Goal: Task Accomplishment & Management: Manage account settings

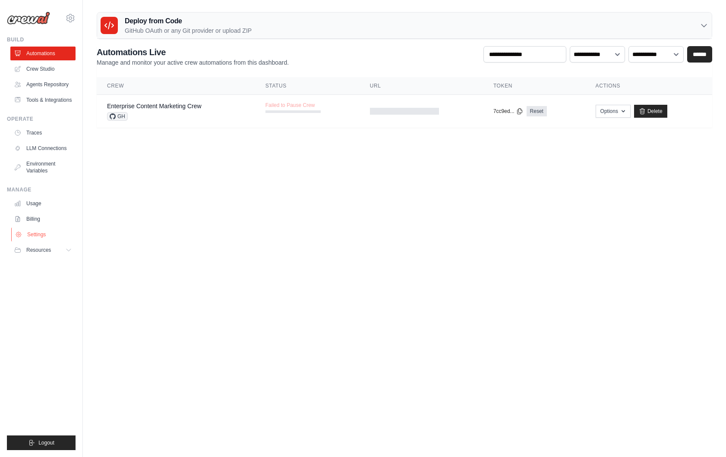
click at [34, 242] on link "Settings" at bounding box center [43, 235] width 65 height 14
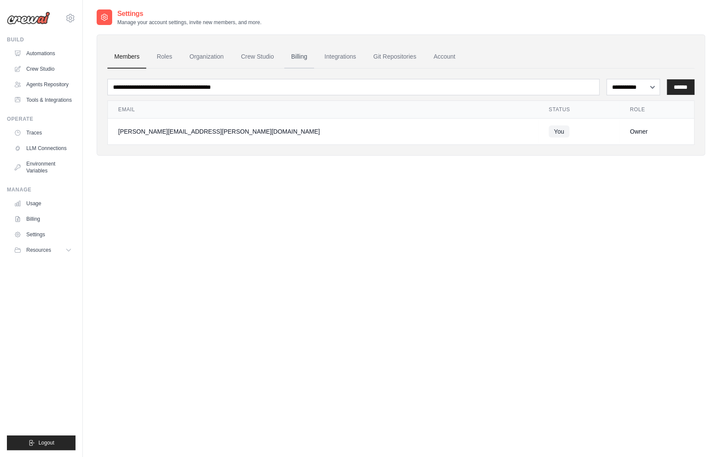
click at [304, 59] on link "Billing" at bounding box center [299, 56] width 30 height 23
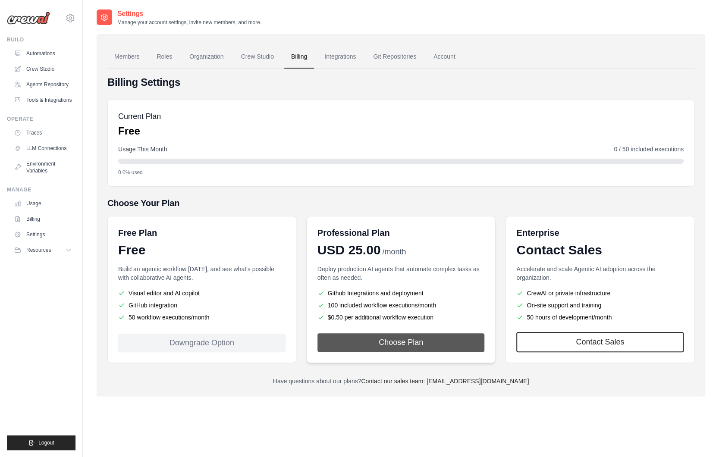
click at [414, 345] on button "Choose Plan" at bounding box center [401, 342] width 167 height 19
